Goal: Task Accomplishment & Management: Manage account settings

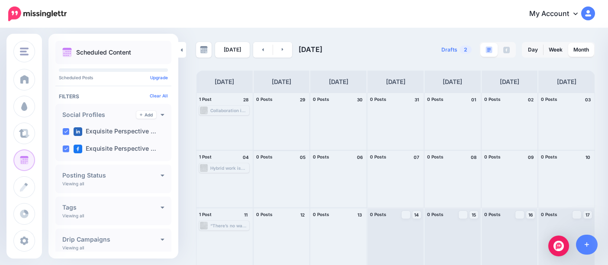
scroll to position [115, 0]
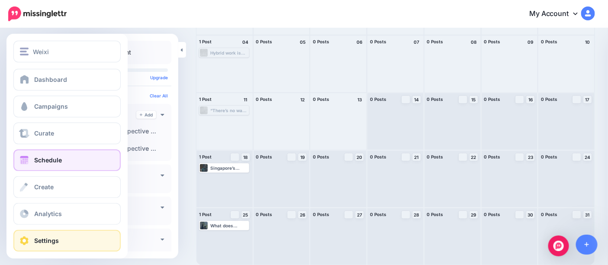
click at [40, 239] on span "Settings" at bounding box center [46, 240] width 25 height 7
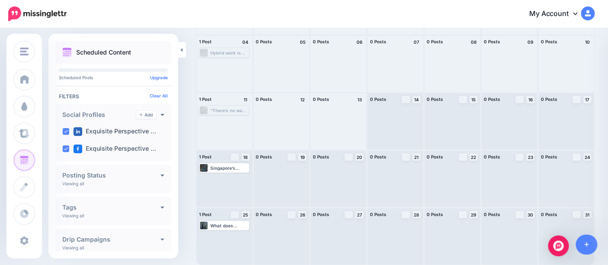
scroll to position [59, 0]
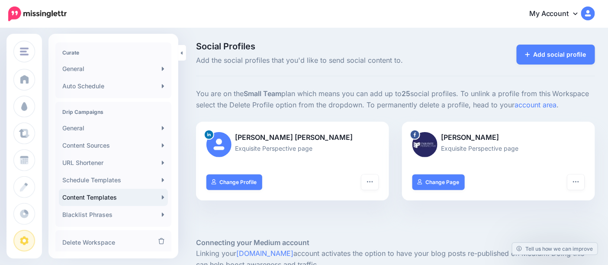
scroll to position [192, 0]
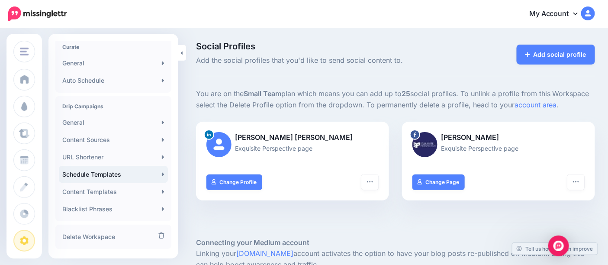
click at [120, 177] on link "Schedule Templates" at bounding box center [113, 174] width 109 height 17
